Goal: Check status: Check status

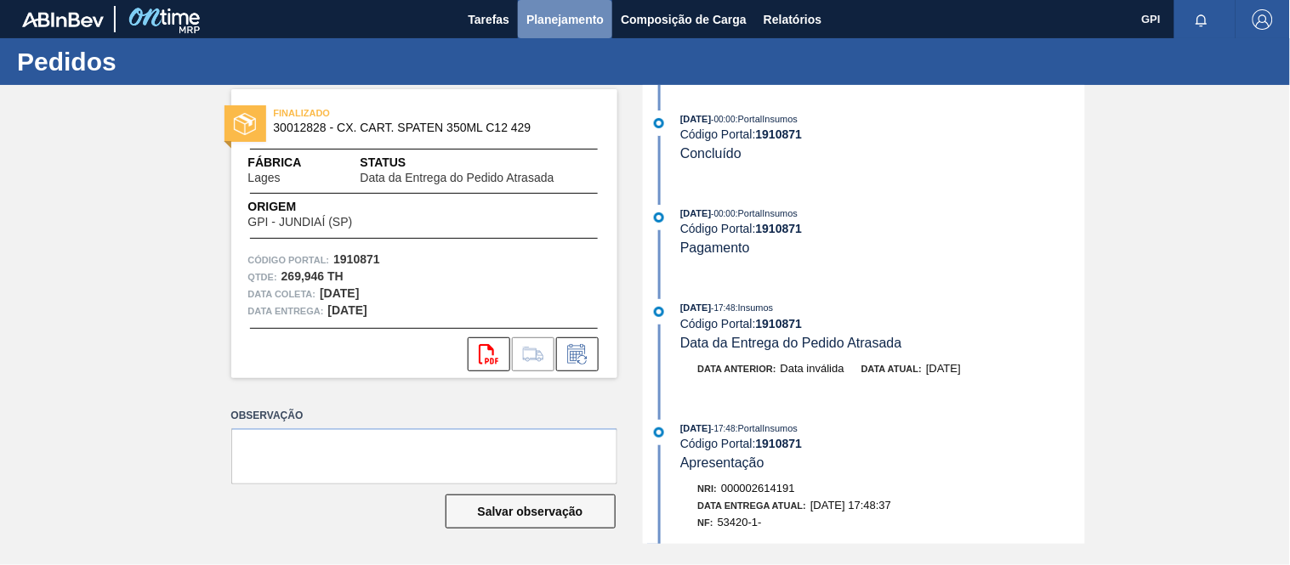
click at [565, 7] on button "Planejamento" at bounding box center [565, 19] width 94 height 38
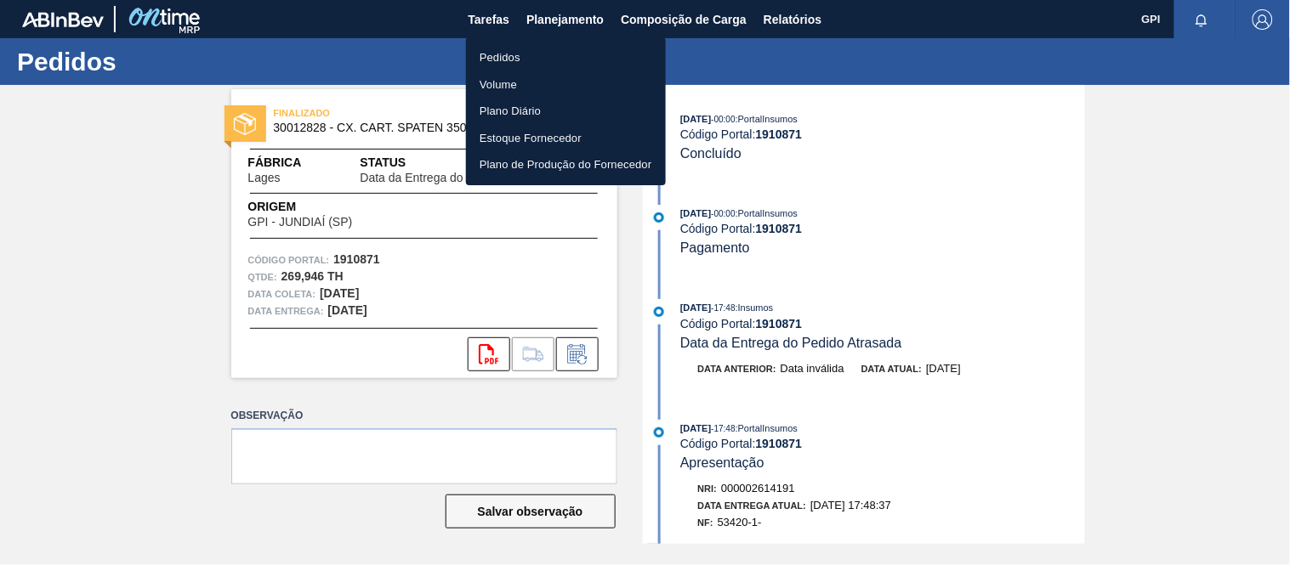
click at [512, 61] on li "Pedidos" at bounding box center [566, 57] width 200 height 27
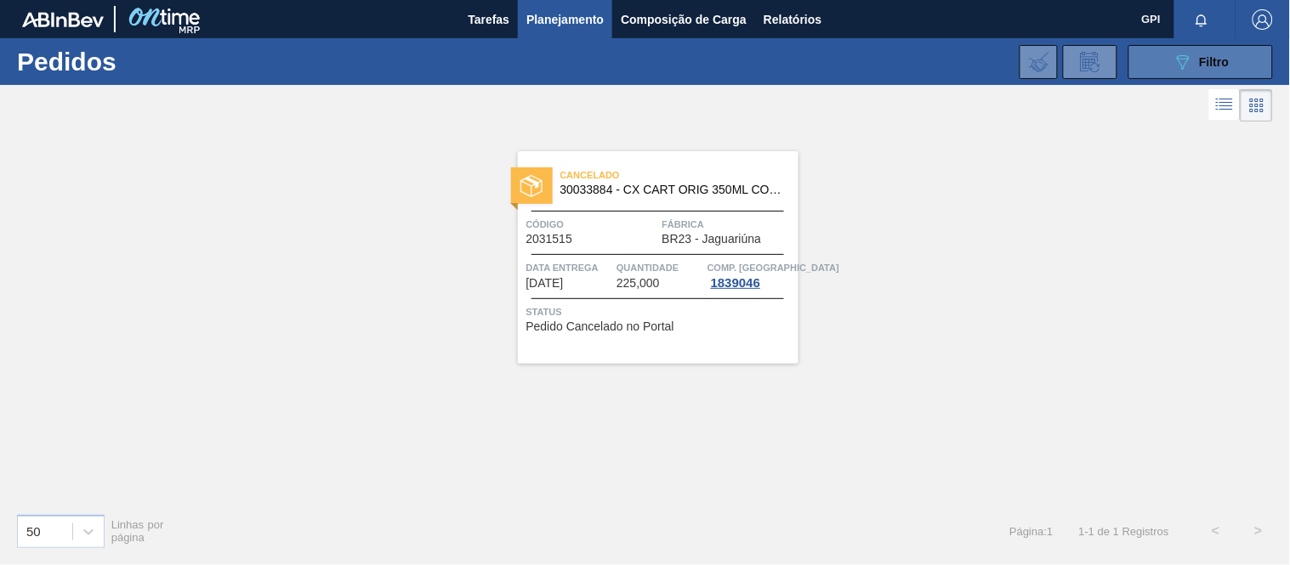
click at [1173, 60] on icon "089F7B8B-B2A5-4AFE-B5C0-19BA573D28AC" at bounding box center [1182, 62] width 20 height 20
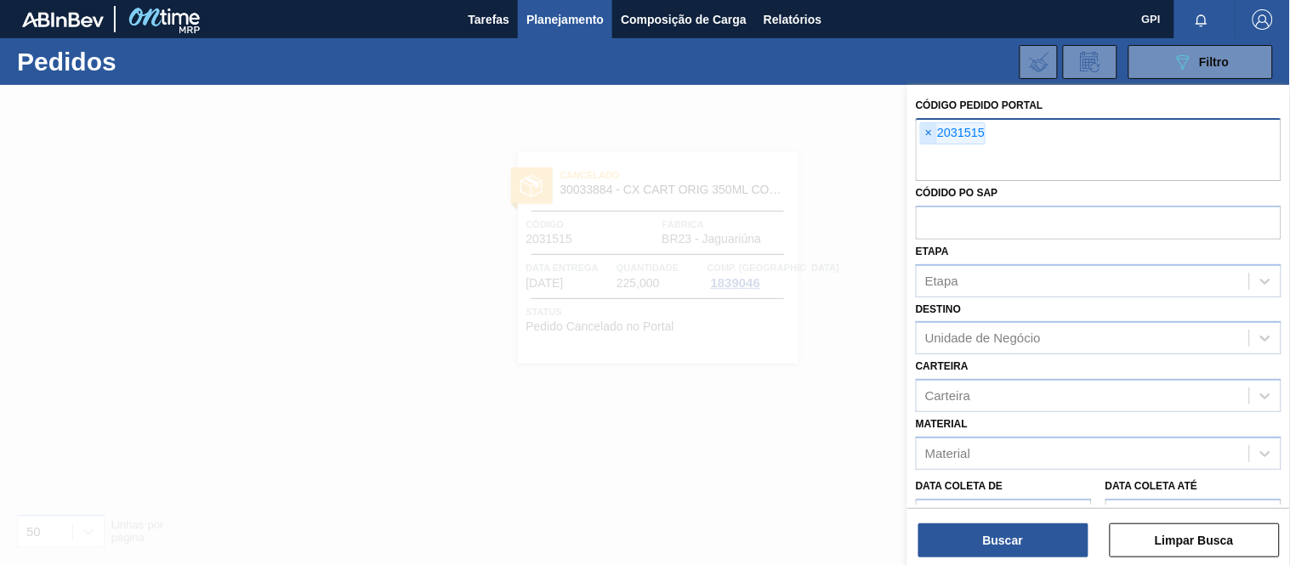
click at [930, 122] on div "× 2031515" at bounding box center [952, 133] width 65 height 22
click at [928, 131] on span "×" at bounding box center [929, 133] width 16 height 20
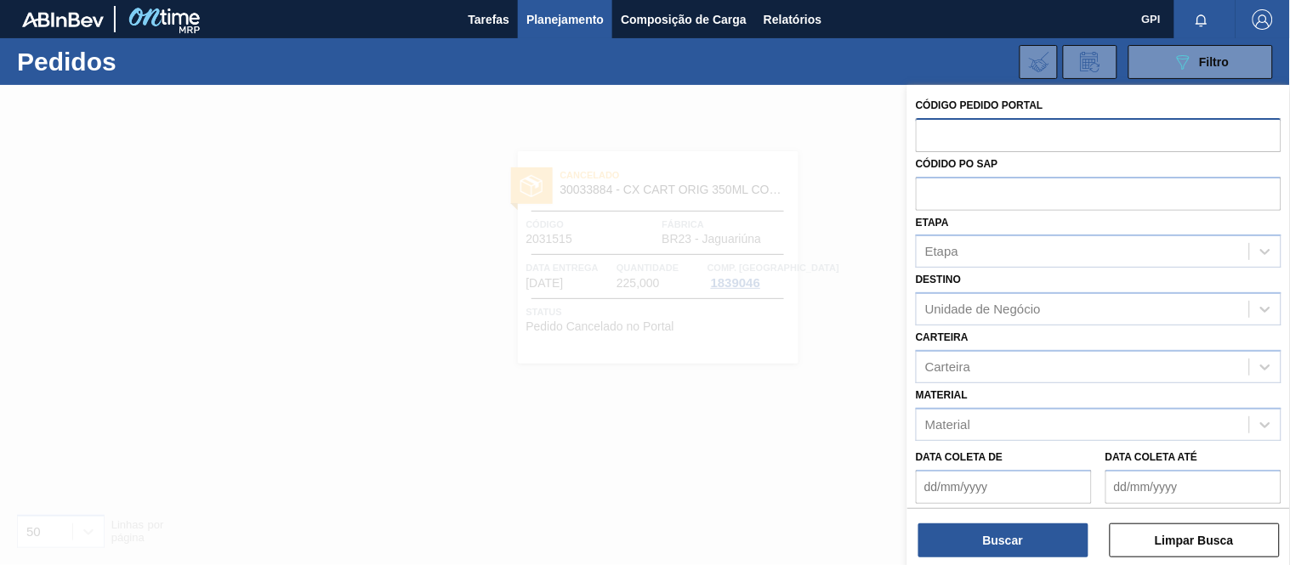
click at [936, 122] on input "text" at bounding box center [1098, 134] width 366 height 32
paste input "text"
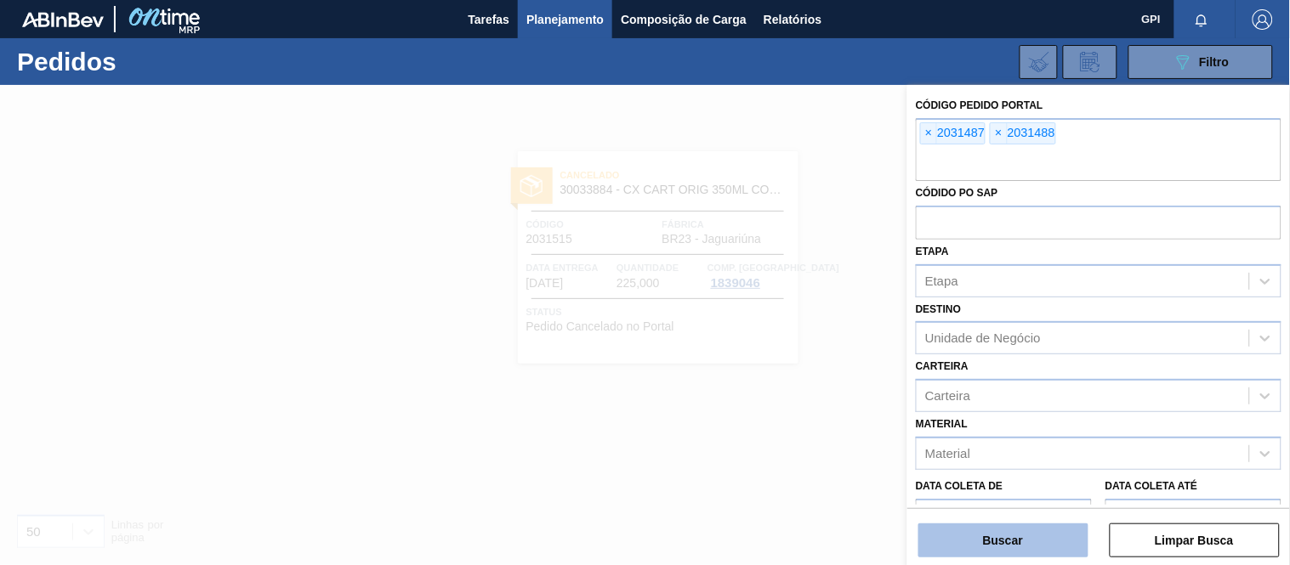
click at [1013, 542] on button "Buscar" at bounding box center [1003, 541] width 170 height 34
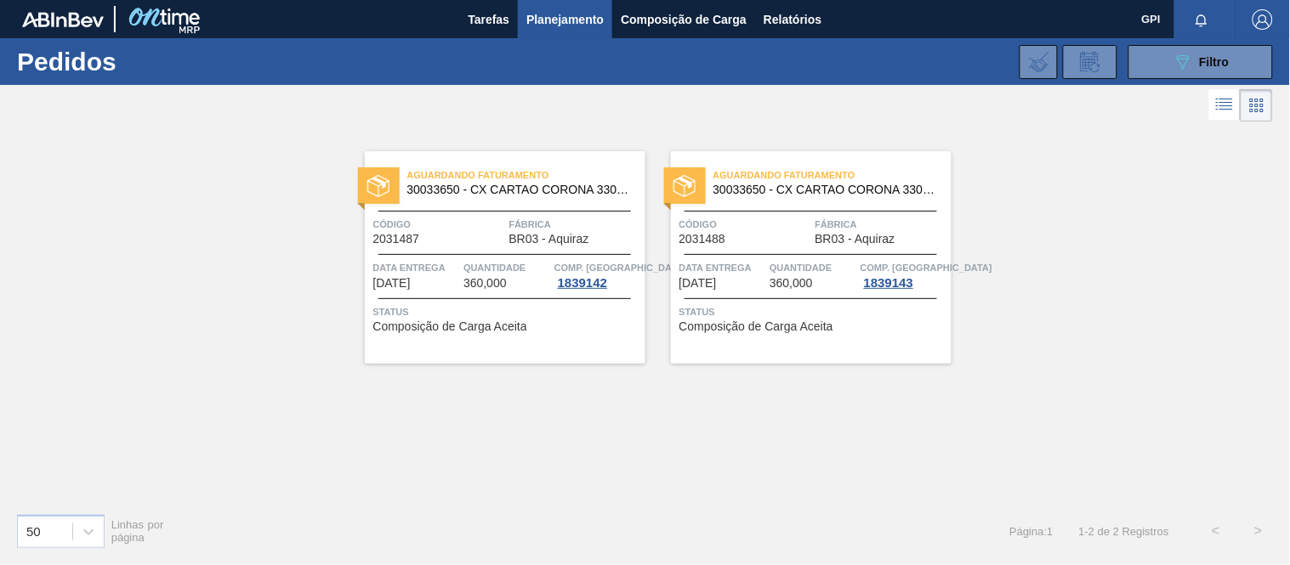
click at [536, 185] on span "30033650 - CX CARTAO CORONA 330 C6 NIV24" at bounding box center [519, 190] width 224 height 13
click at [1131, 66] on button "089F7B8B-B2A5-4AFE-B5C0-19BA573D28AC Filtro" at bounding box center [1200, 62] width 145 height 34
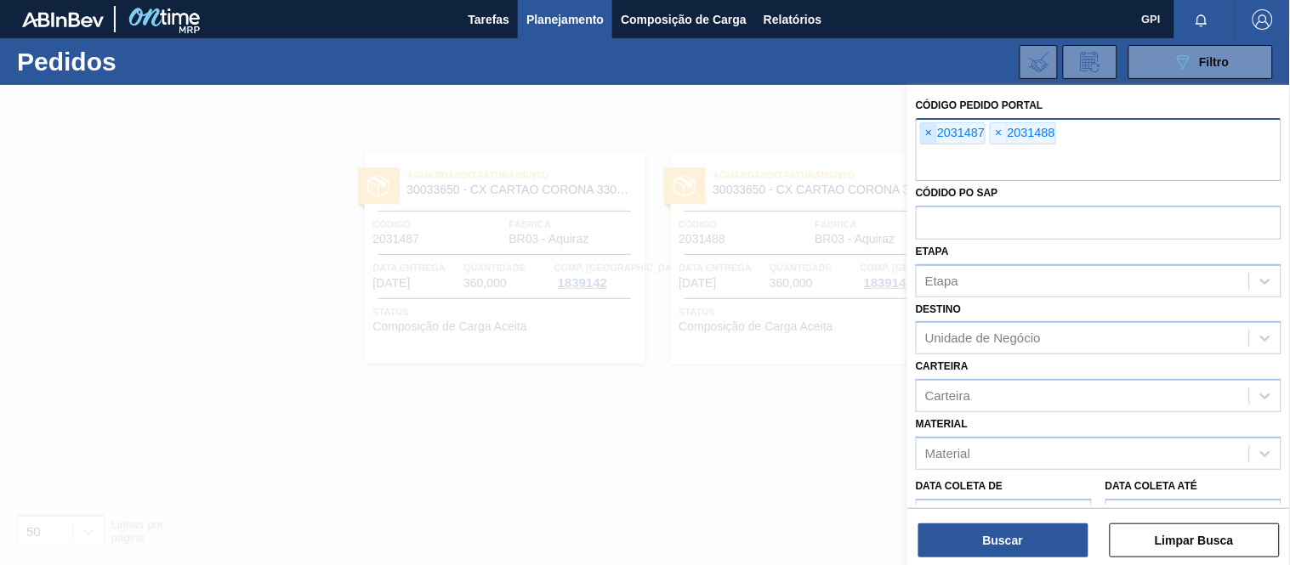
click at [925, 132] on span "×" at bounding box center [929, 133] width 16 height 20
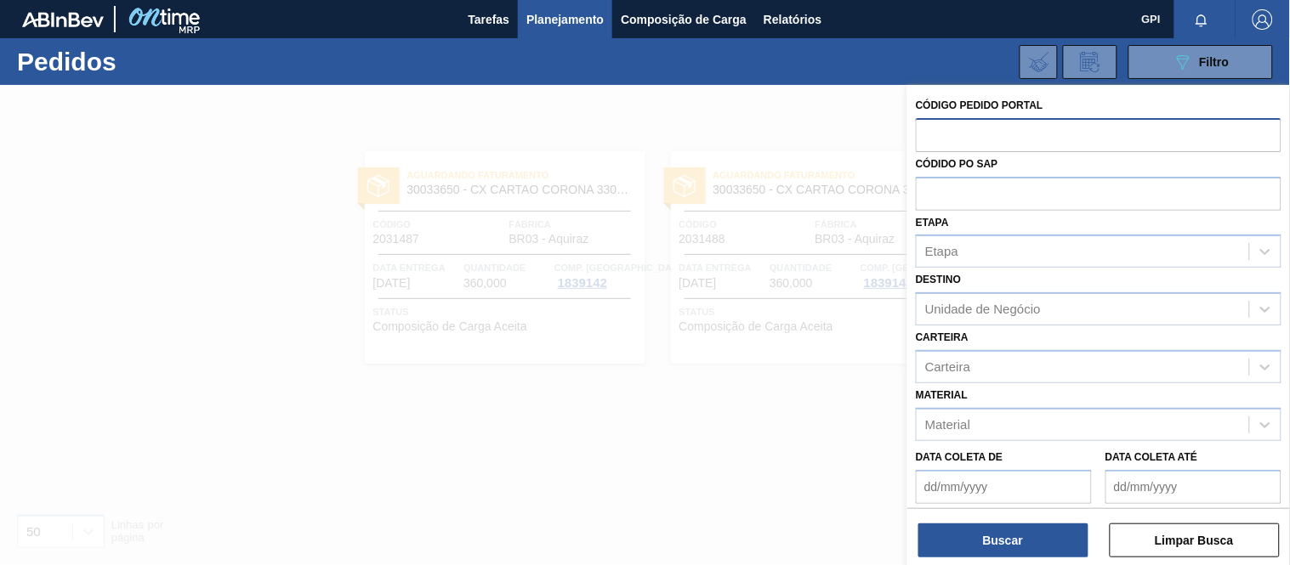
paste input "2031522"
type input "2031522"
click at [980, 519] on div "Buscar Limpar Busca" at bounding box center [1098, 532] width 383 height 48
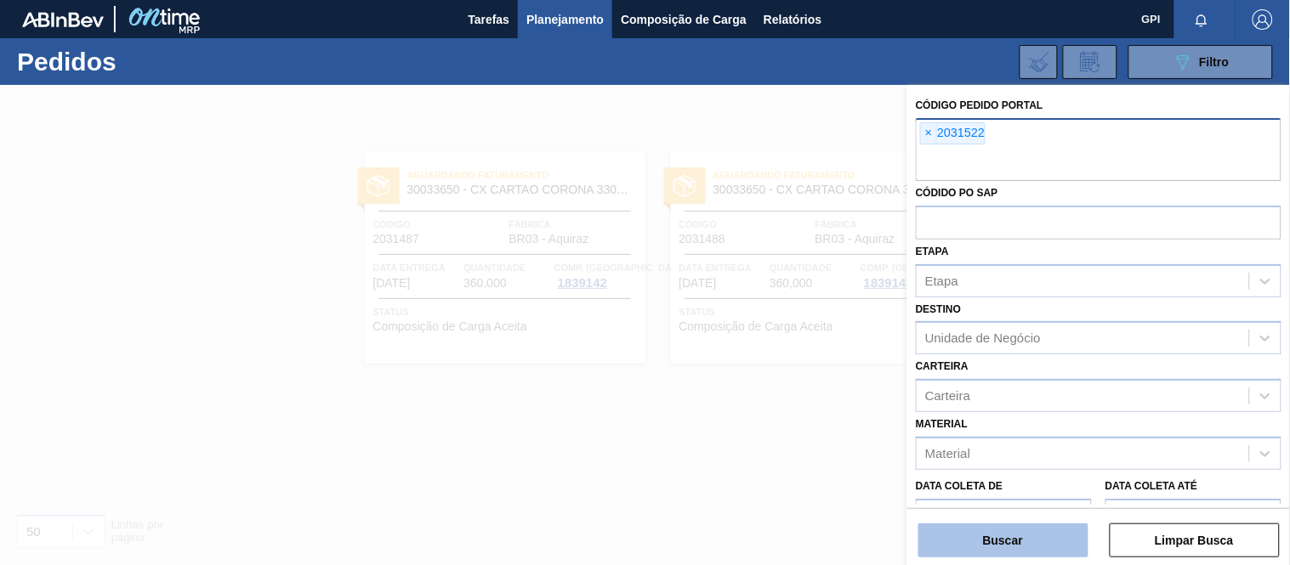
click at [980, 537] on button "Buscar" at bounding box center [1003, 541] width 170 height 34
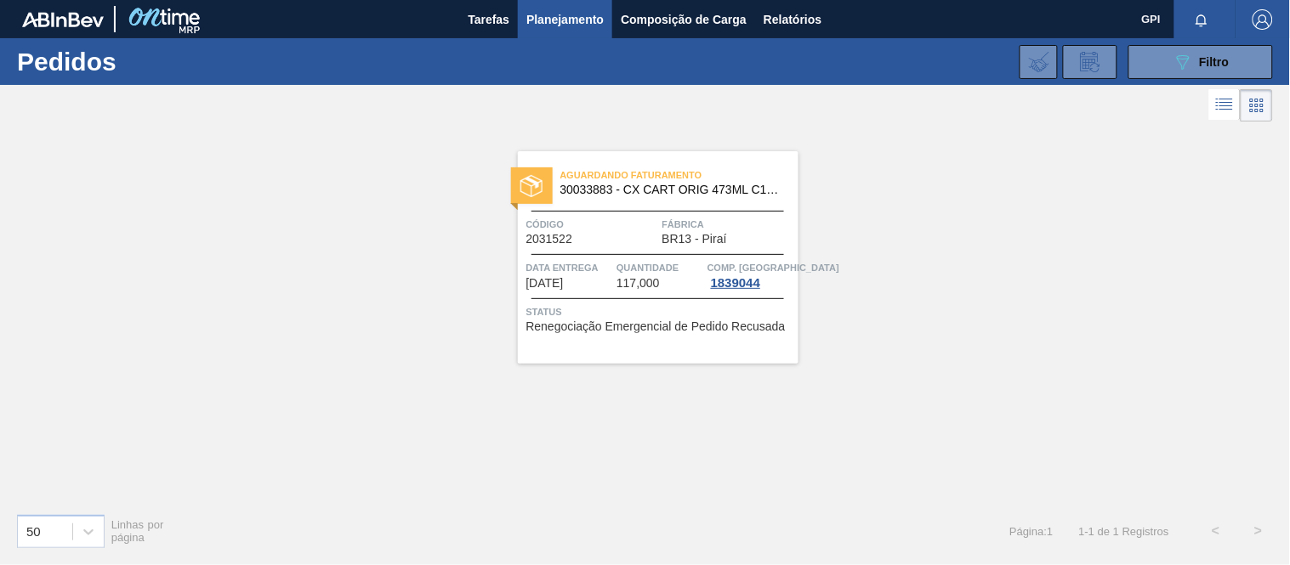
click at [604, 226] on span "Código" at bounding box center [592, 224] width 132 height 17
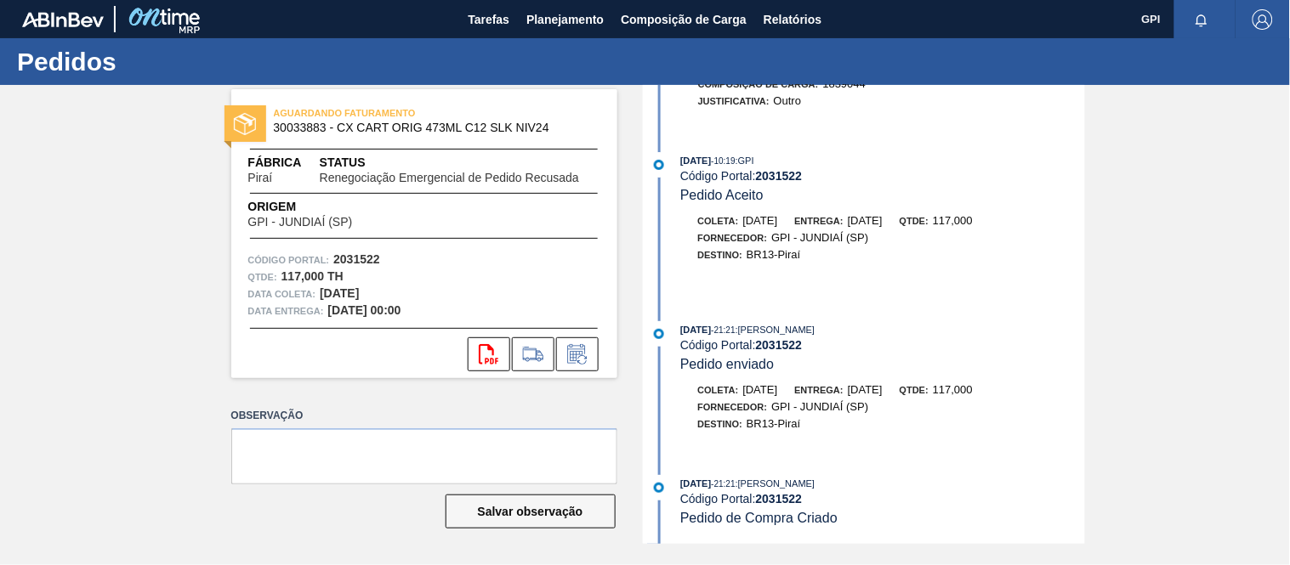
scroll to position [1166, 0]
drag, startPoint x: 1081, startPoint y: 434, endPoint x: 1076, endPoint y: 267, distance: 166.7
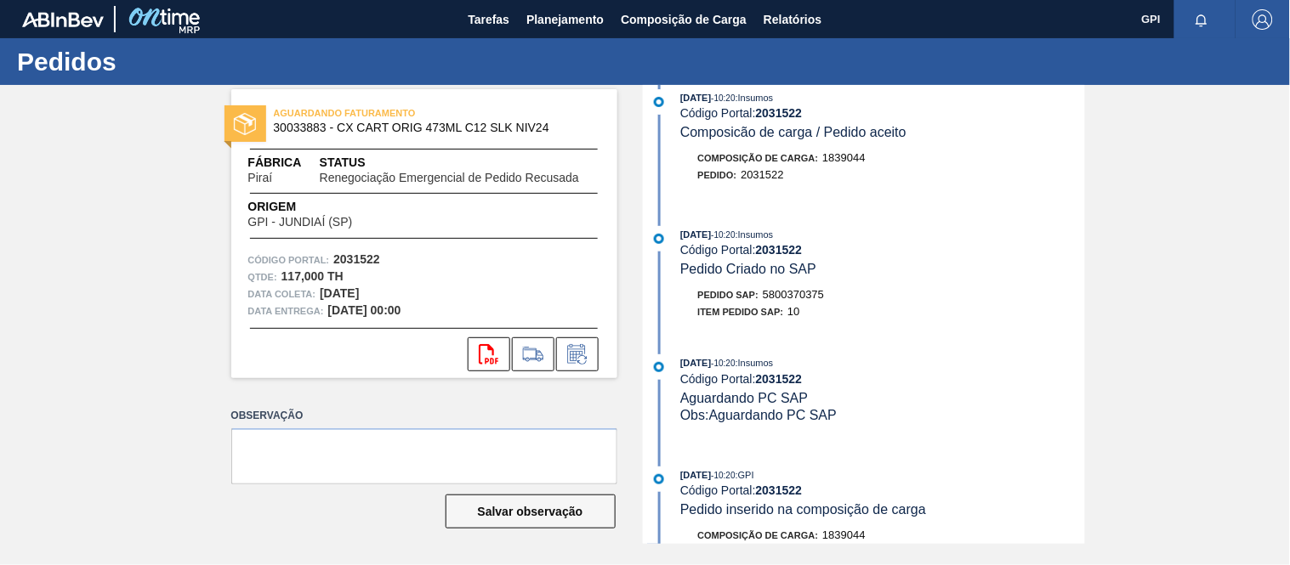
scroll to position [686, 0]
click at [1126, 227] on div "AGUARDANDO FATURAMENTO 30033883 - CX CART ORIG 473ML C12 SLK NIV24 Fábrica Pira…" at bounding box center [645, 314] width 1290 height 459
